Goal: Navigation & Orientation: Understand site structure

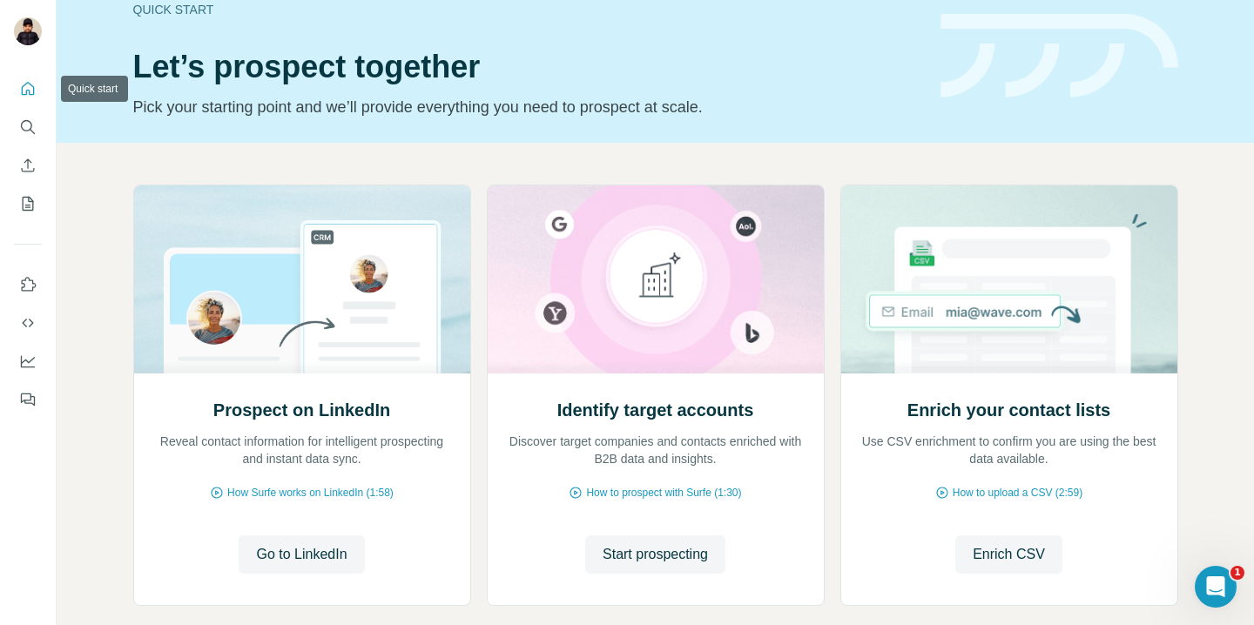
click at [33, 93] on icon "Quick start" at bounding box center [28, 88] width 13 height 13
click at [1200, 582] on div "Open Intercom Messenger" at bounding box center [1212, 583] width 57 height 57
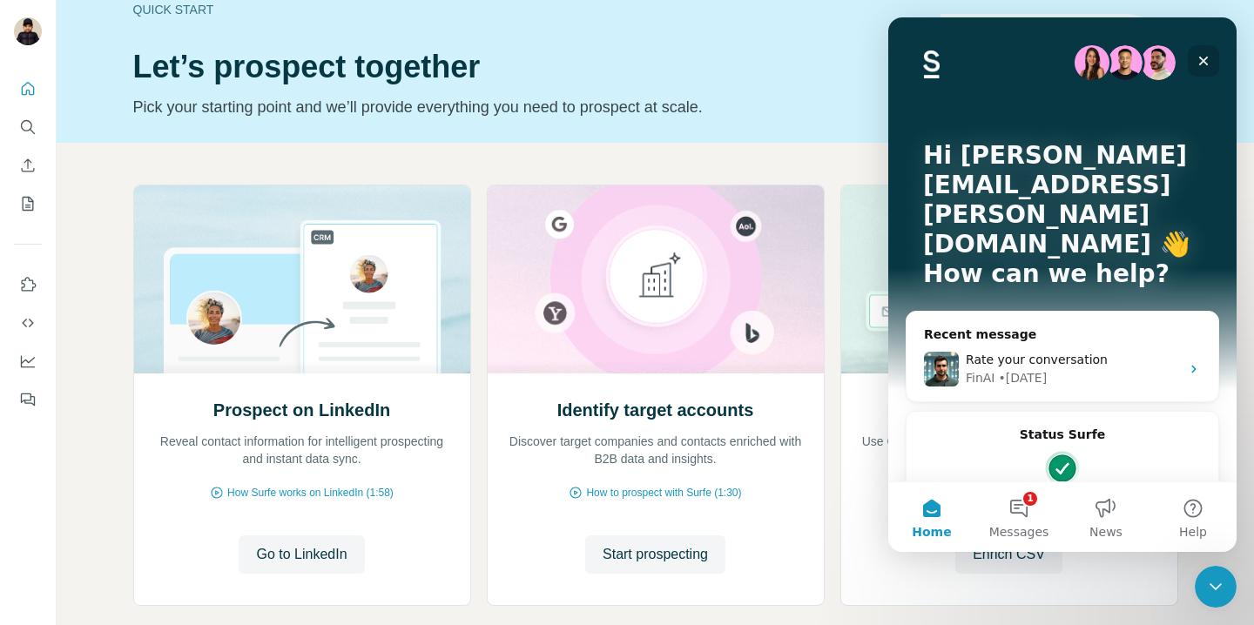
click at [1202, 61] on icon "Close" at bounding box center [1204, 62] width 10 height 10
